Goal: Find specific page/section: Find specific page/section

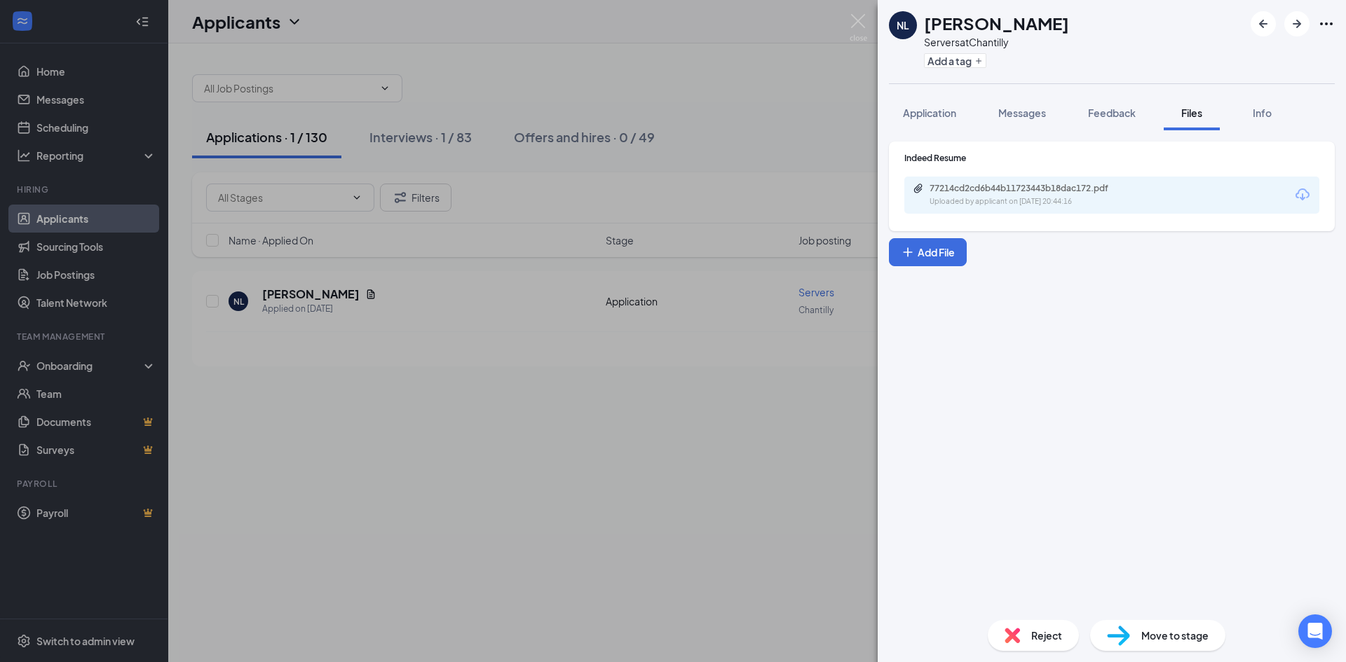
click at [485, 134] on div "NL [PERSON_NAME] Servers at Chantilly Add a tag Application Messages Feedback F…" at bounding box center [673, 331] width 1346 height 662
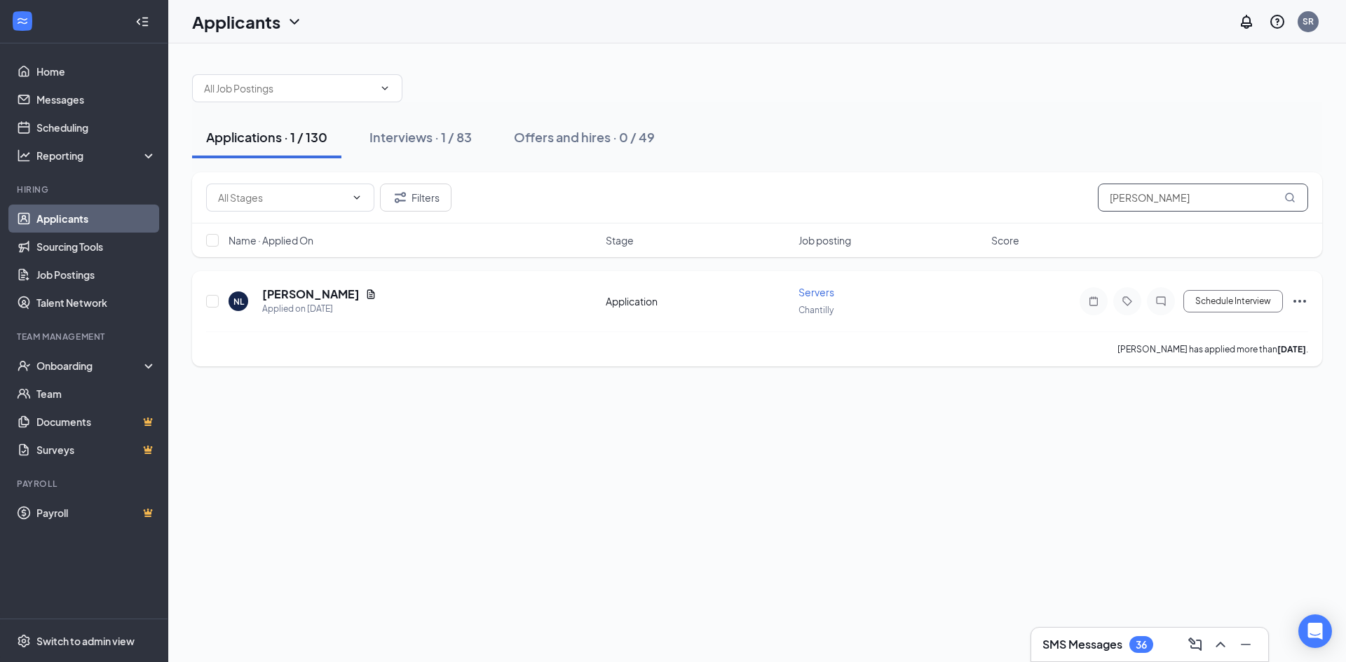
drag, startPoint x: 1175, startPoint y: 201, endPoint x: 792, endPoint y: 287, distance: 392.9
click at [840, 280] on div "Filters [PERSON_NAME] Name · Applied On Stage Job posting Score NL [PERSON_NAME…" at bounding box center [757, 269] width 1130 height 194
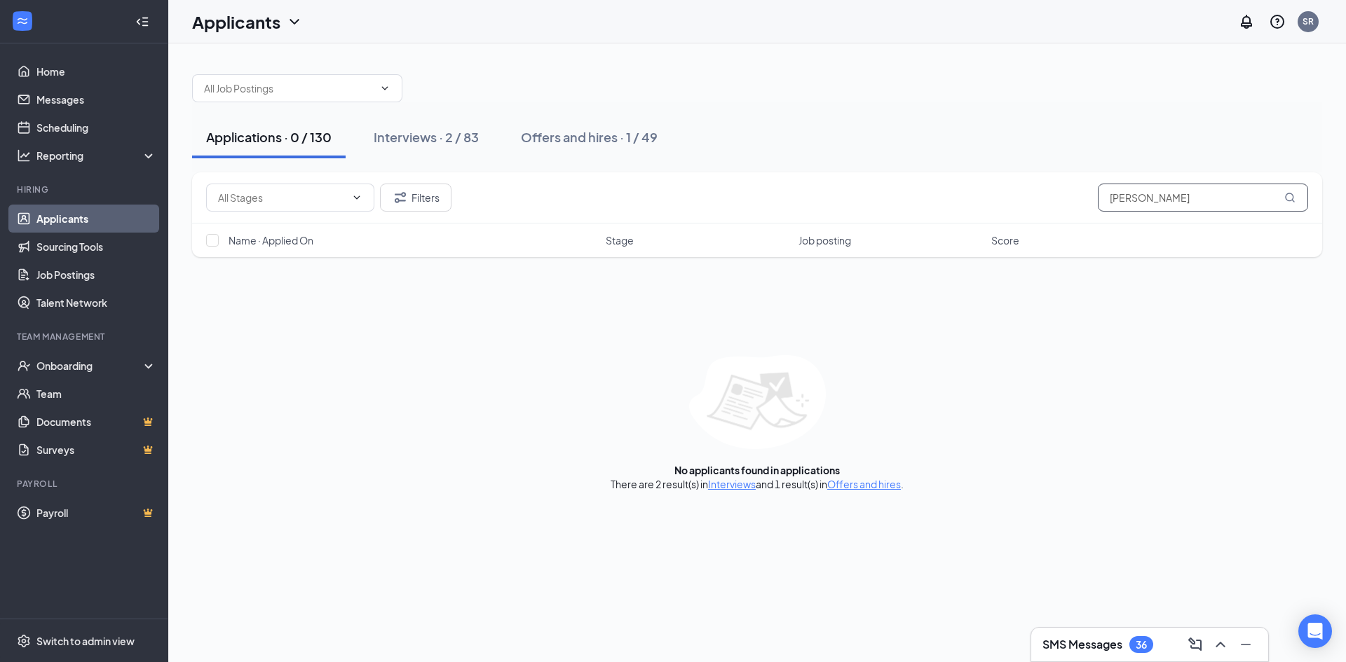
click at [1165, 207] on input "[PERSON_NAME]" at bounding box center [1202, 198] width 210 height 28
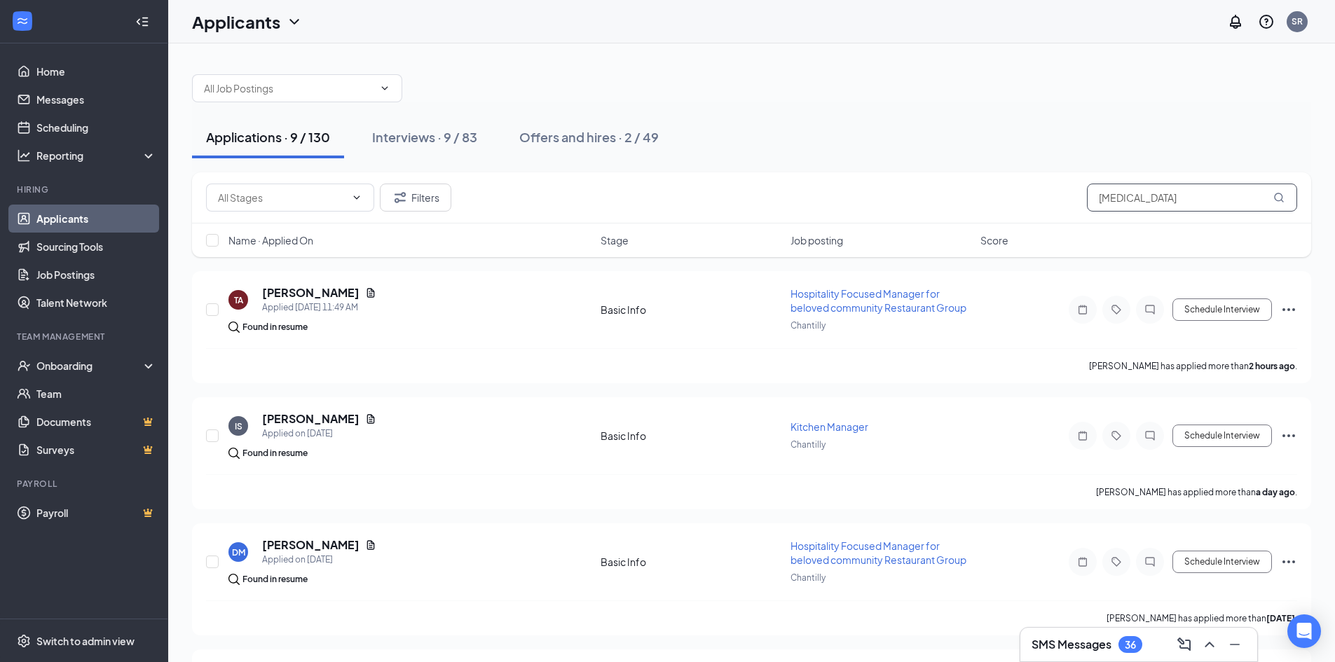
drag, startPoint x: 1140, startPoint y: 196, endPoint x: 884, endPoint y: 246, distance: 261.4
click at [884, 246] on div "Filters [MEDICAL_DATA] Name · Applied On Stage Job posting Score" at bounding box center [751, 214] width 1119 height 85
type input "[PERSON_NAME]"
